Goal: Task Accomplishment & Management: Use online tool/utility

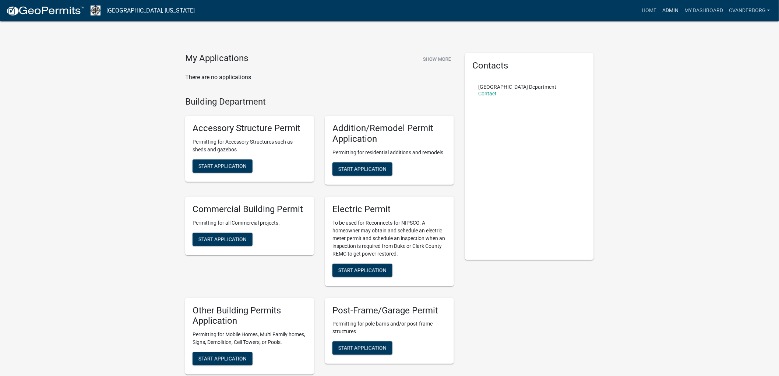
click at [670, 10] on link "Admin" at bounding box center [670, 11] width 22 height 14
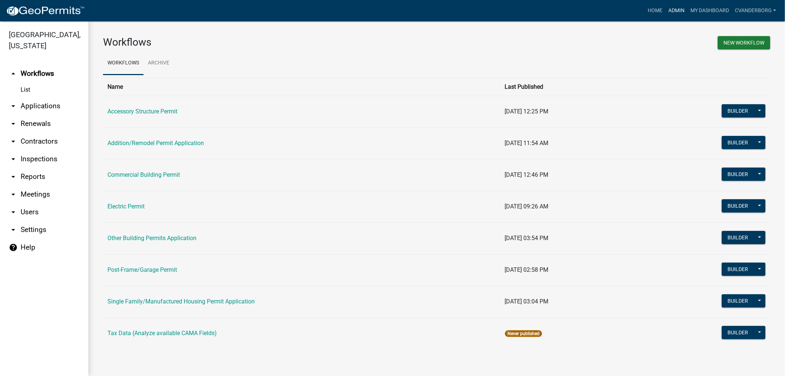
click at [674, 9] on link "Admin" at bounding box center [676, 11] width 22 height 14
click at [695, 9] on link "My Dashboard" at bounding box center [709, 11] width 45 height 14
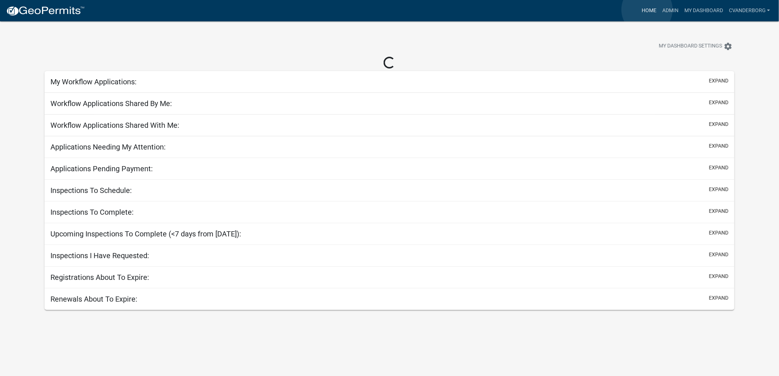
click at [647, 10] on link "Home" at bounding box center [648, 11] width 21 height 14
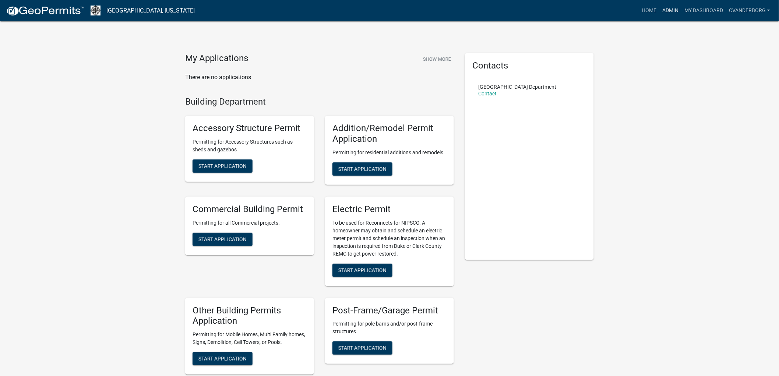
click at [677, 9] on link "Admin" at bounding box center [670, 11] width 22 height 14
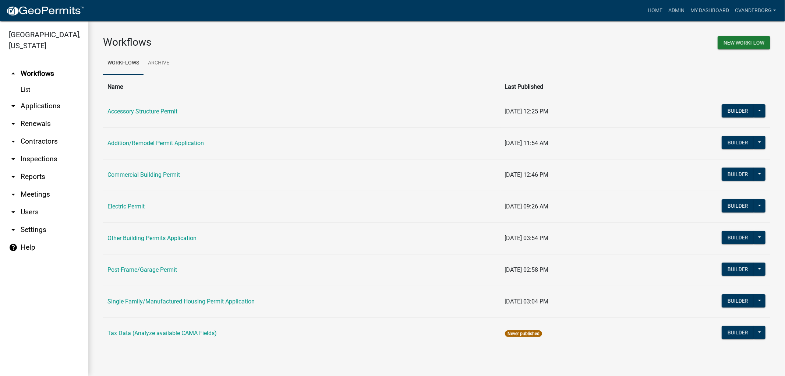
click at [123, 87] on th "Name" at bounding box center [301, 87] width 397 height 18
click at [46, 107] on link "arrow_drop_down Applications" at bounding box center [44, 106] width 88 height 18
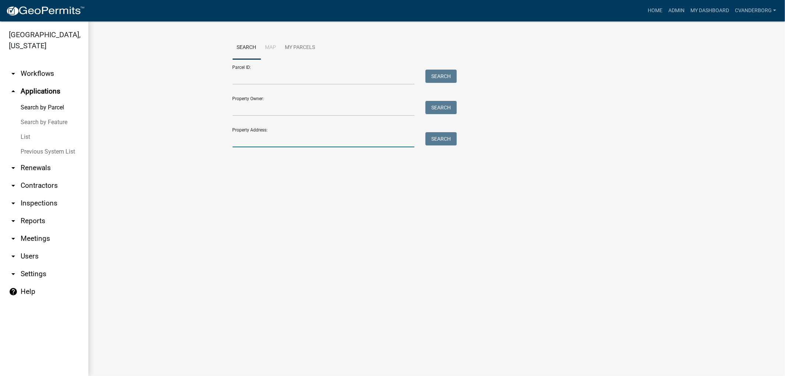
click at [249, 137] on input "Property Address:" at bounding box center [324, 139] width 182 height 15
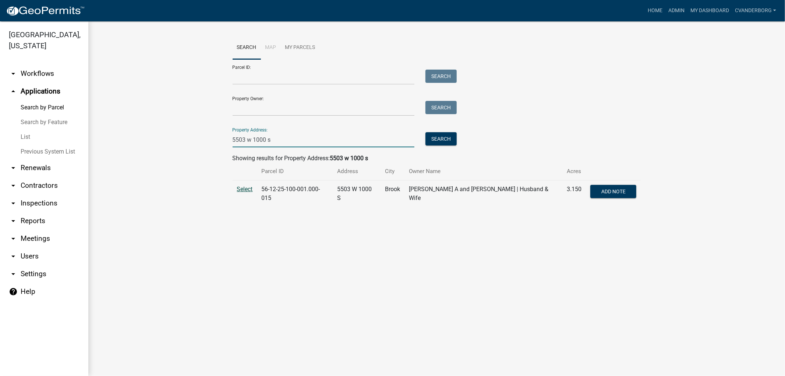
type input "5503 w 1000 s"
click at [247, 188] on span "Select" at bounding box center [245, 188] width 16 height 7
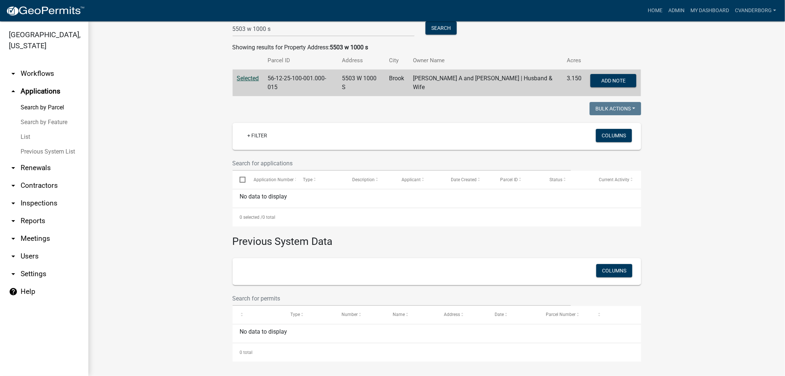
scroll to position [70, 0]
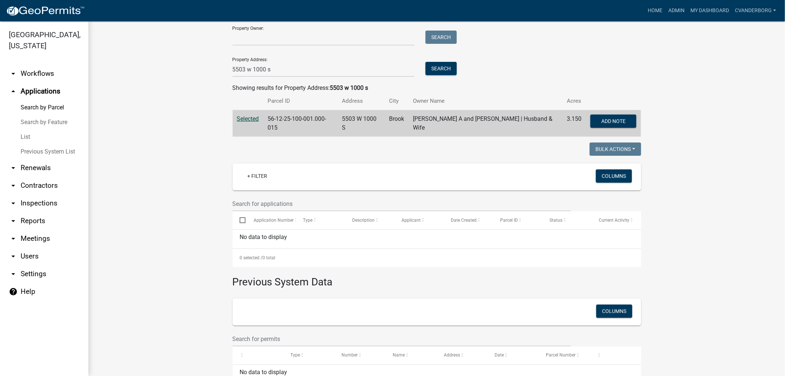
click at [247, 119] on span "Selected" at bounding box center [248, 118] width 22 height 7
click at [245, 116] on span "Selected" at bounding box center [248, 118] width 22 height 7
click at [488, 126] on td "[PERSON_NAME] A and [PERSON_NAME] | Husband & Wife" at bounding box center [485, 123] width 154 height 27
click at [470, 116] on td "[PERSON_NAME] A and [PERSON_NAME] | Husband & Wife" at bounding box center [485, 123] width 154 height 27
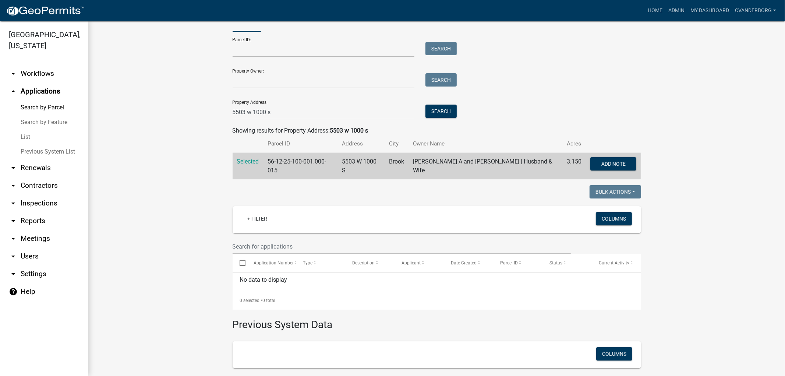
scroll to position [0, 0]
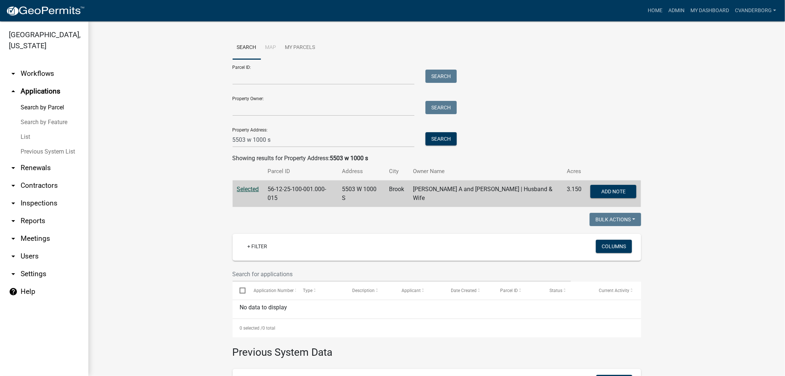
click at [247, 188] on span "Selected" at bounding box center [248, 188] width 22 height 7
click at [302, 188] on td "56-12-25-100-001.000-015" at bounding box center [300, 193] width 74 height 27
click at [309, 191] on td "56-12-25-100-001.000-015" at bounding box center [300, 193] width 74 height 27
click at [313, 192] on td "56-12-25-100-001.000-015" at bounding box center [300, 193] width 74 height 27
click at [30, 202] on link "arrow_drop_down Inspections" at bounding box center [44, 203] width 88 height 18
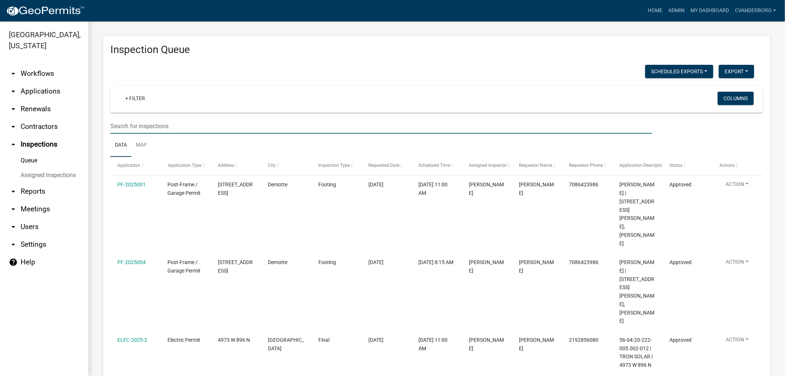
click at [139, 125] on input "text" at bounding box center [381, 125] width 542 height 15
click at [314, 89] on div "+ Filter Columns" at bounding box center [437, 99] width 646 height 27
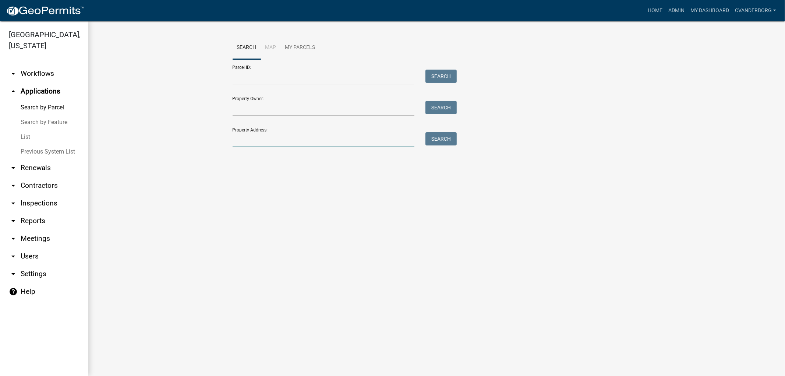
click at [257, 141] on input "Property Address:" at bounding box center [324, 139] width 182 height 15
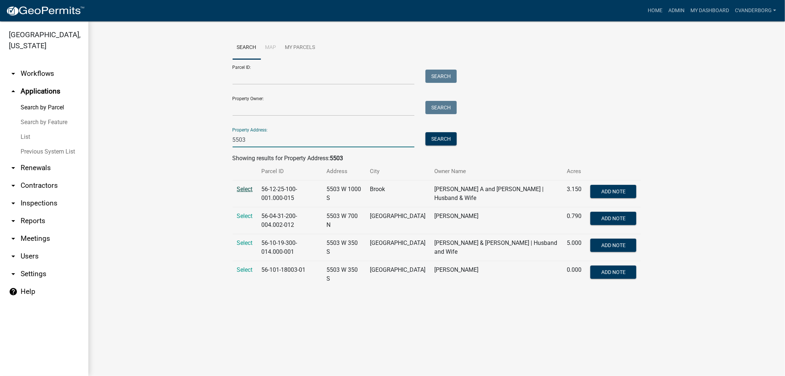
type input "5503"
click at [246, 187] on span "Select" at bounding box center [245, 188] width 16 height 7
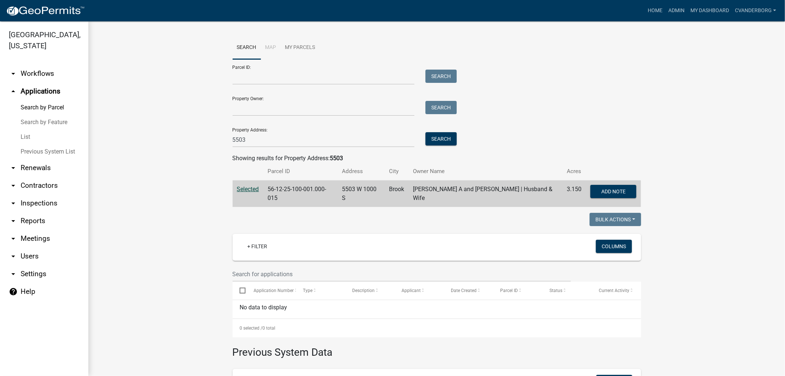
click at [21, 10] on img at bounding box center [45, 11] width 79 height 11
